Goal: Information Seeking & Learning: Learn about a topic

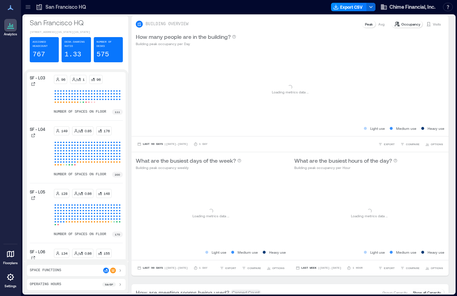
click at [28, 4] on div at bounding box center [27, 6] width 11 height 11
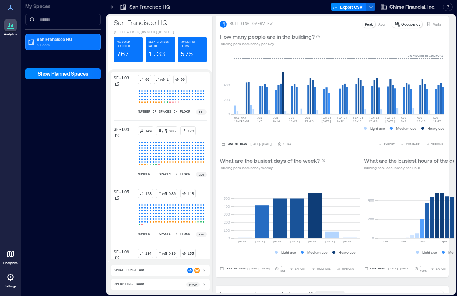
click at [112, 5] on icon at bounding box center [111, 6] width 7 height 7
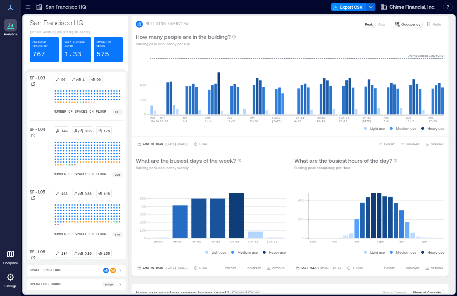
click at [16, 275] on div at bounding box center [10, 277] width 13 height 13
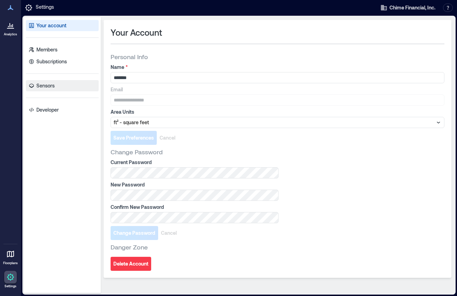
click at [56, 85] on link "Sensors" at bounding box center [62, 85] width 73 height 11
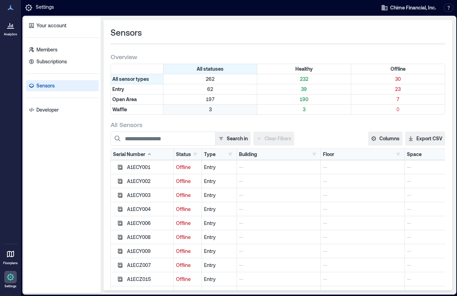
click at [197, 111] on p "3" at bounding box center [210, 109] width 91 height 7
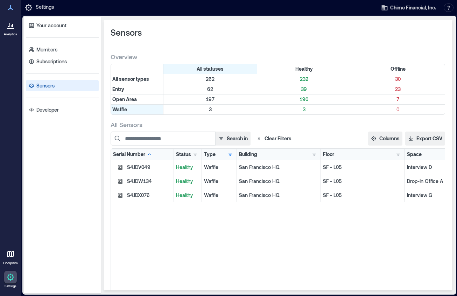
click at [10, 30] on div at bounding box center [10, 25] width 13 height 13
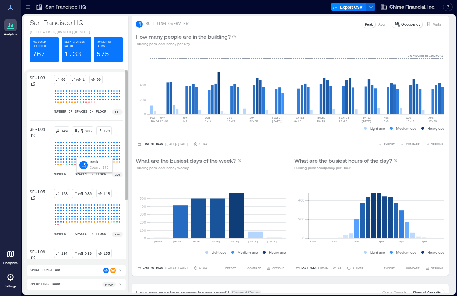
scroll to position [60, 0]
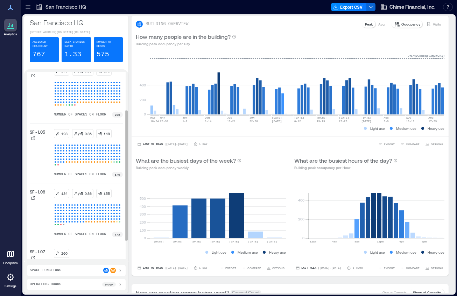
click at [43, 134] on p "SF - L05" at bounding box center [37, 132] width 15 height 6
click at [32, 140] on icon at bounding box center [33, 138] width 4 height 4
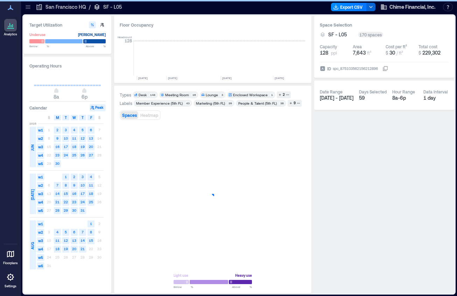
scroll to position [0, 1817]
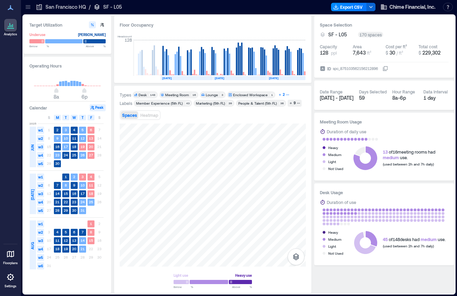
click at [282, 95] on div "2" at bounding box center [284, 95] width 4 height 6
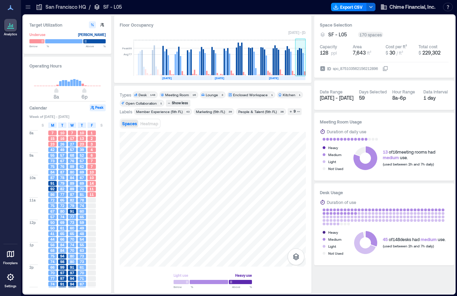
click at [302, 61] on rect at bounding box center [300, 58] width 10 height 35
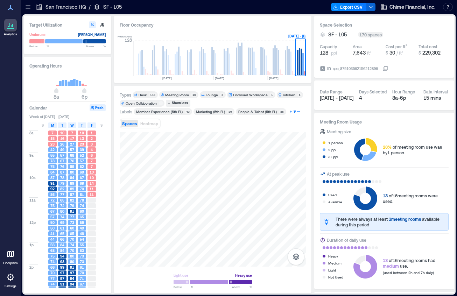
click at [294, 114] on div "9" at bounding box center [295, 111] width 4 height 6
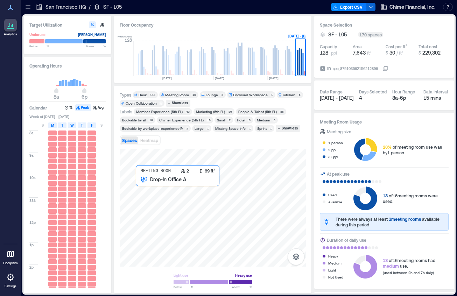
click at [147, 190] on div at bounding box center [213, 208] width 186 height 118
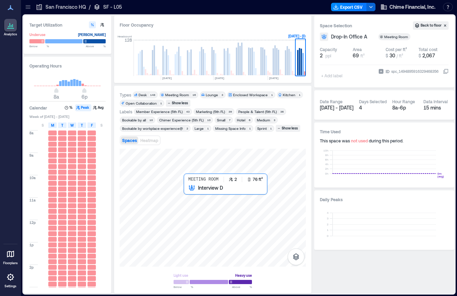
click at [194, 199] on div at bounding box center [213, 208] width 186 height 118
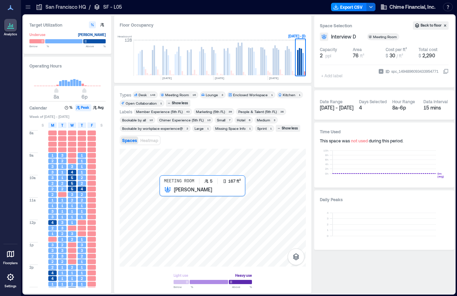
click at [168, 202] on div at bounding box center [213, 208] width 186 height 118
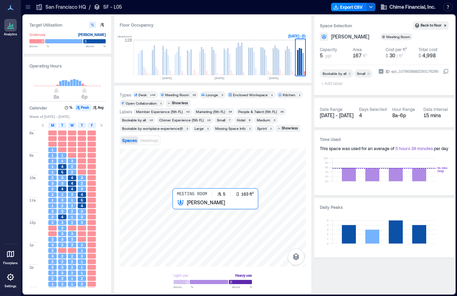
click at [186, 215] on div at bounding box center [213, 208] width 186 height 118
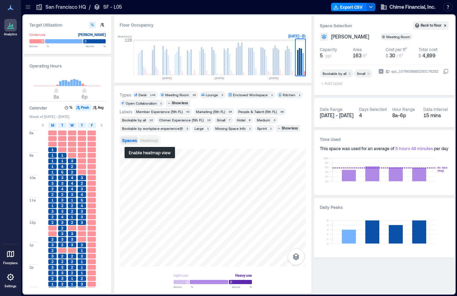
click at [151, 138] on span "Heatmap" at bounding box center [149, 140] width 18 height 5
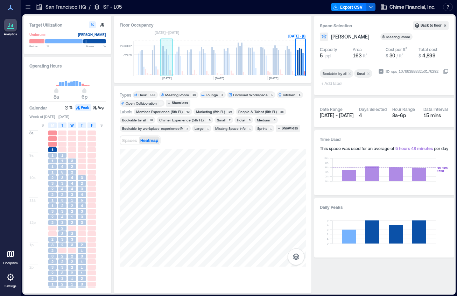
click at [171, 68] on rect at bounding box center [167, 58] width 12 height 35
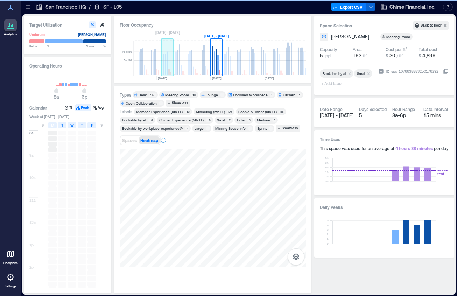
scroll to position [0, 1762]
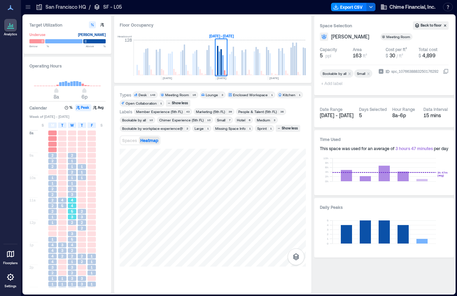
click at [70, 212] on div "5" at bounding box center [72, 211] width 8 height 5
click at [73, 256] on div "2" at bounding box center [72, 256] width 8 height 5
click at [74, 251] on div "2" at bounding box center [72, 250] width 8 height 5
click at [74, 246] on div "4" at bounding box center [72, 245] width 8 height 5
click at [74, 238] on div "5" at bounding box center [72, 239] width 8 height 5
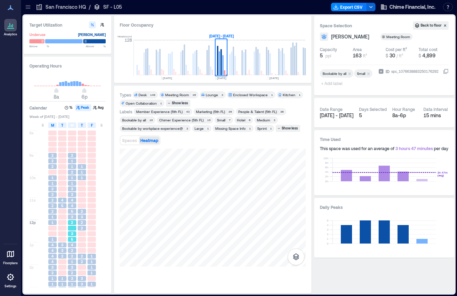
click at [74, 234] on div "3" at bounding box center [72, 233] width 8 height 5
